Goal: Task Accomplishment & Management: Use online tool/utility

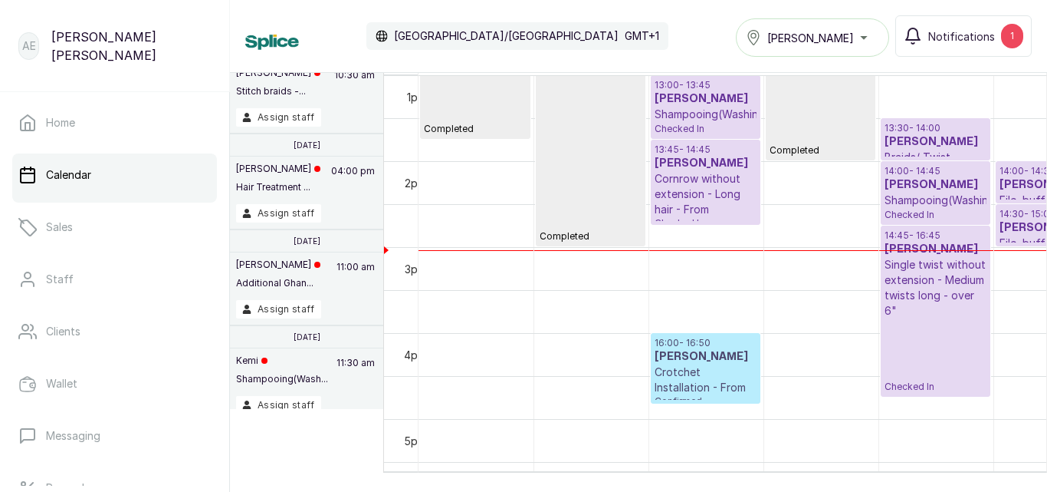
click at [863, 30] on div "[PERSON_NAME]" at bounding box center [812, 37] width 133 height 18
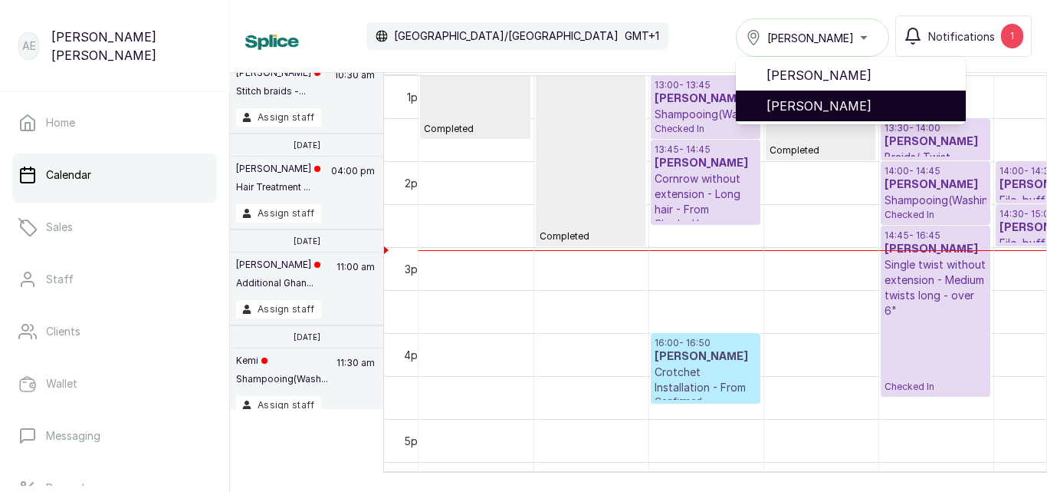
click at [848, 104] on span "[PERSON_NAME]" at bounding box center [860, 106] width 187 height 18
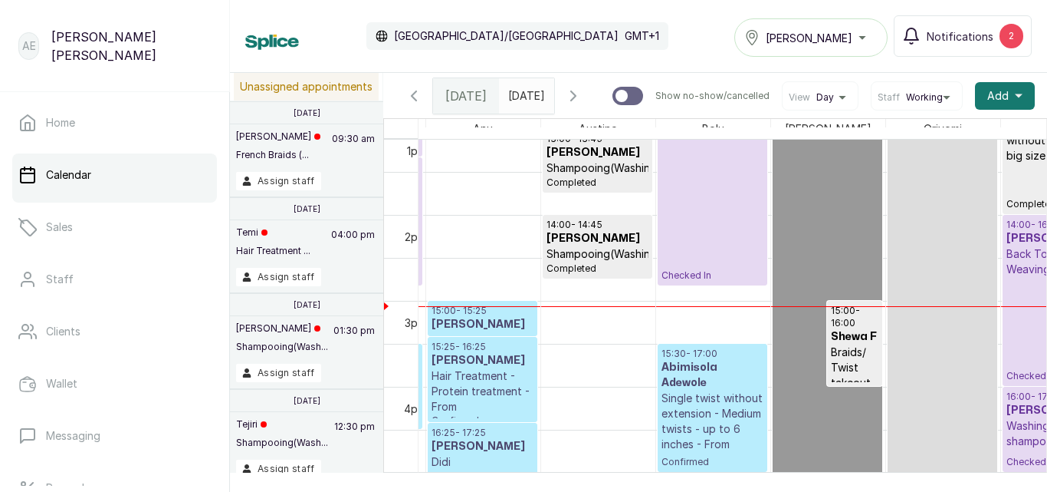
click at [450, 344] on div "15:25 - 16:25 Tolu Odunaiya Hair Treatment - Protein treatment - From Confirmed" at bounding box center [483, 379] width 108 height 84
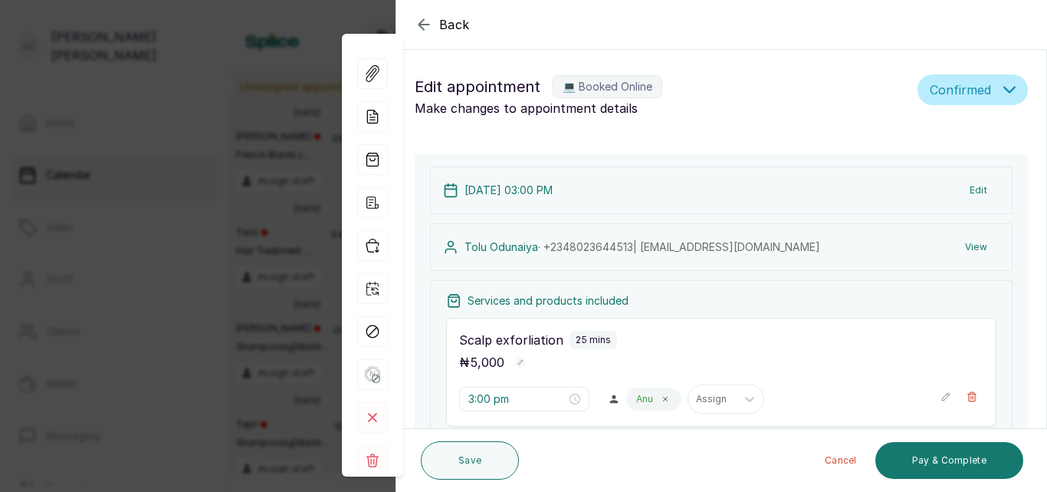
click at [1004, 86] on icon "button" at bounding box center [1010, 90] width 12 height 12
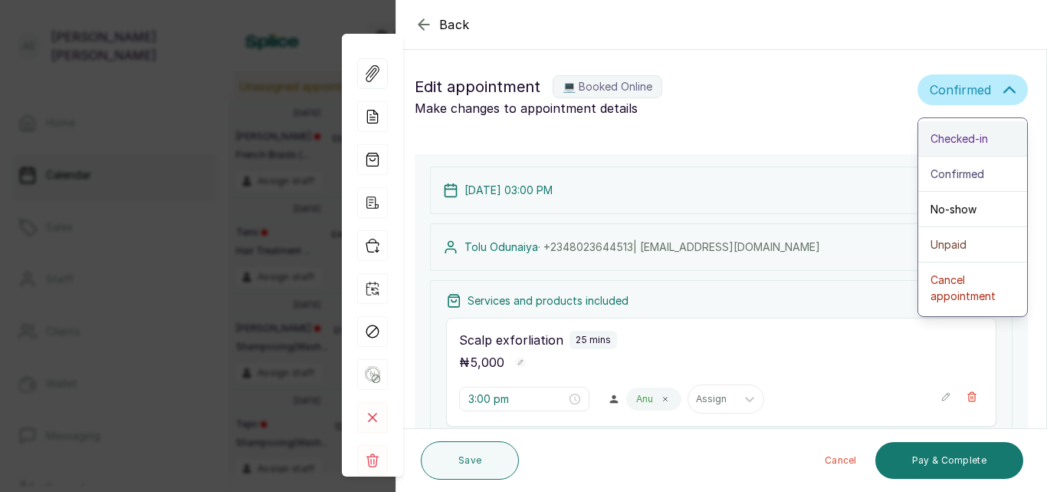
click at [980, 131] on div "Checked-in" at bounding box center [973, 138] width 84 height 16
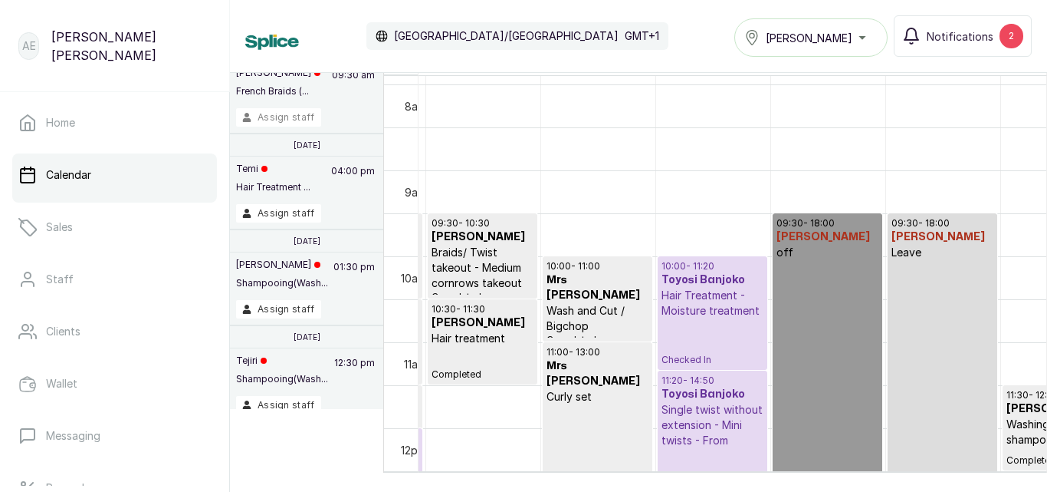
scroll to position [673, 0]
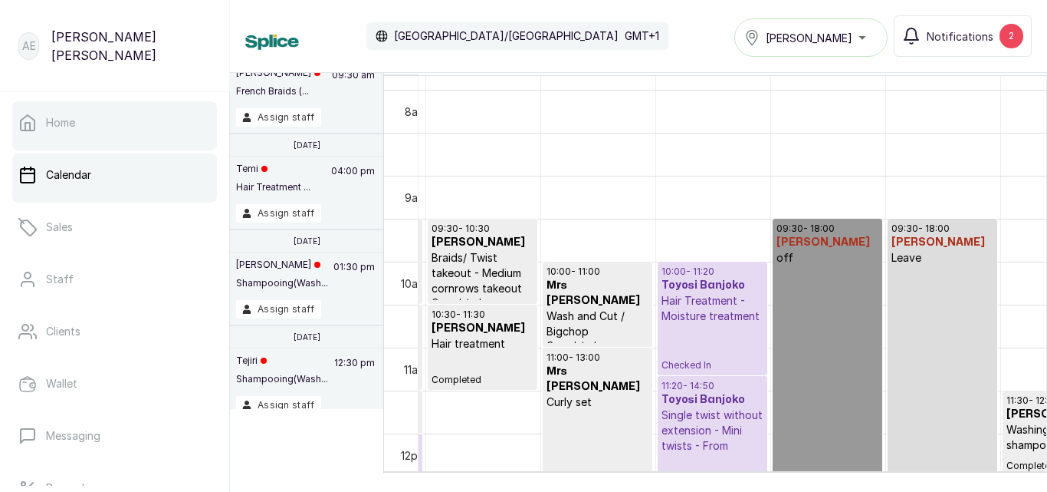
click at [69, 120] on p "Home" at bounding box center [60, 122] width 29 height 15
